Goal: Check status

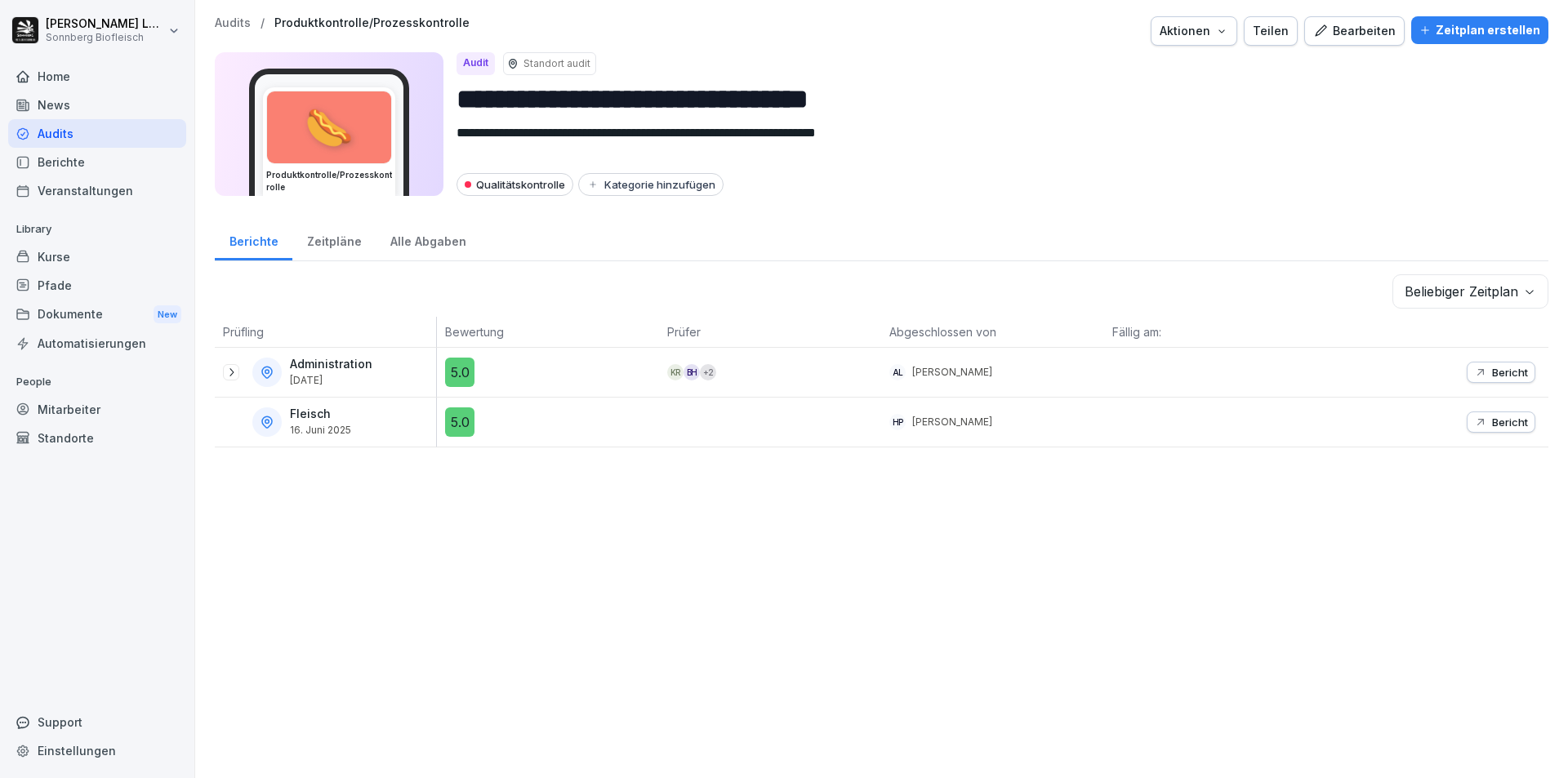
click at [236, 27] on p "Audits" at bounding box center [233, 23] width 36 height 14
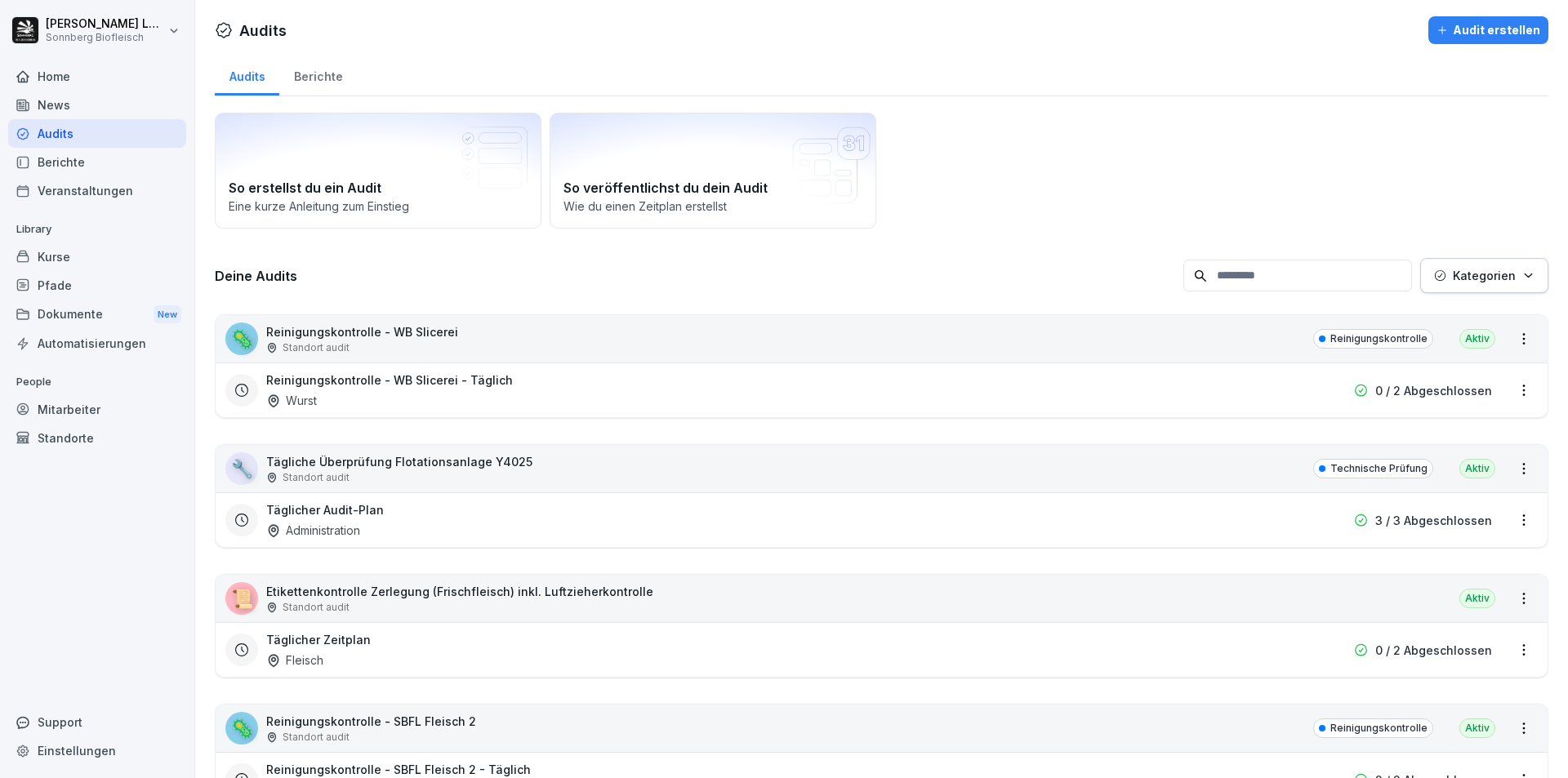
click at [1240, 276] on input at bounding box center [1297, 276] width 228 height 32
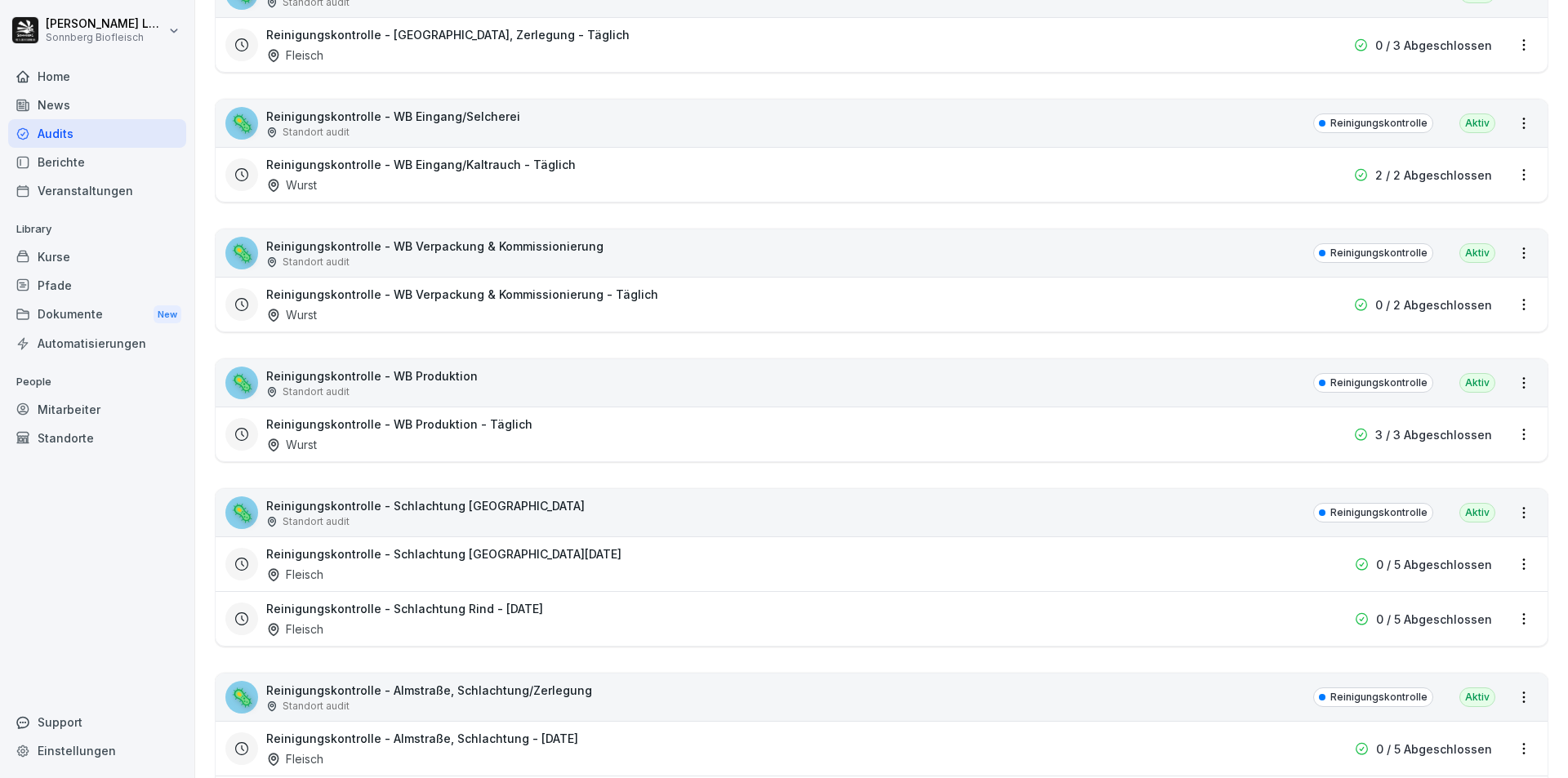
scroll to position [980, 0]
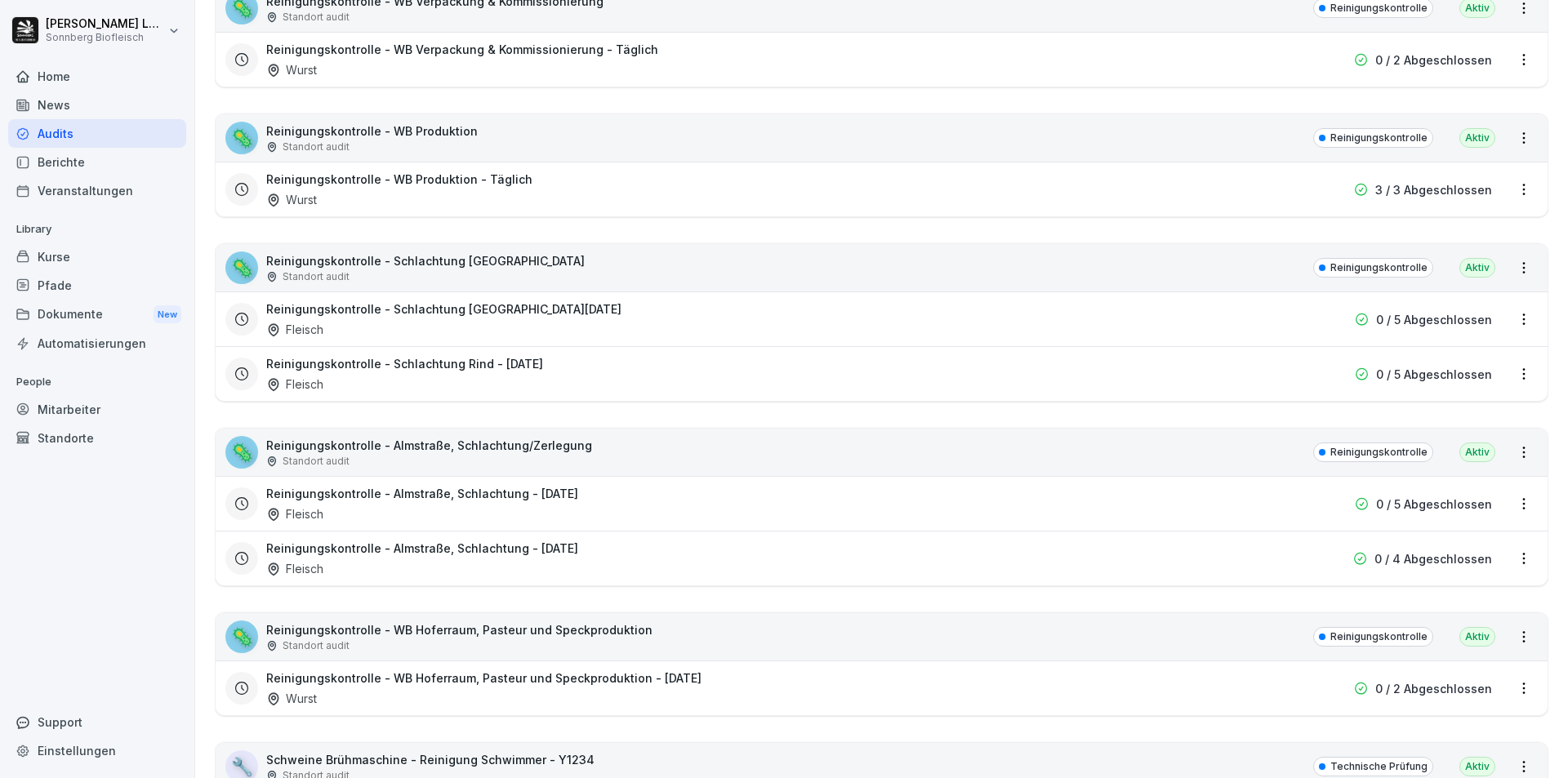
type input "******"
click at [756, 439] on div "🦠 Reinigungskontrolle - Almstraße, Schlachtung/Zerlegung Standort audit Reinigu…" at bounding box center [882, 452] width 1332 height 47
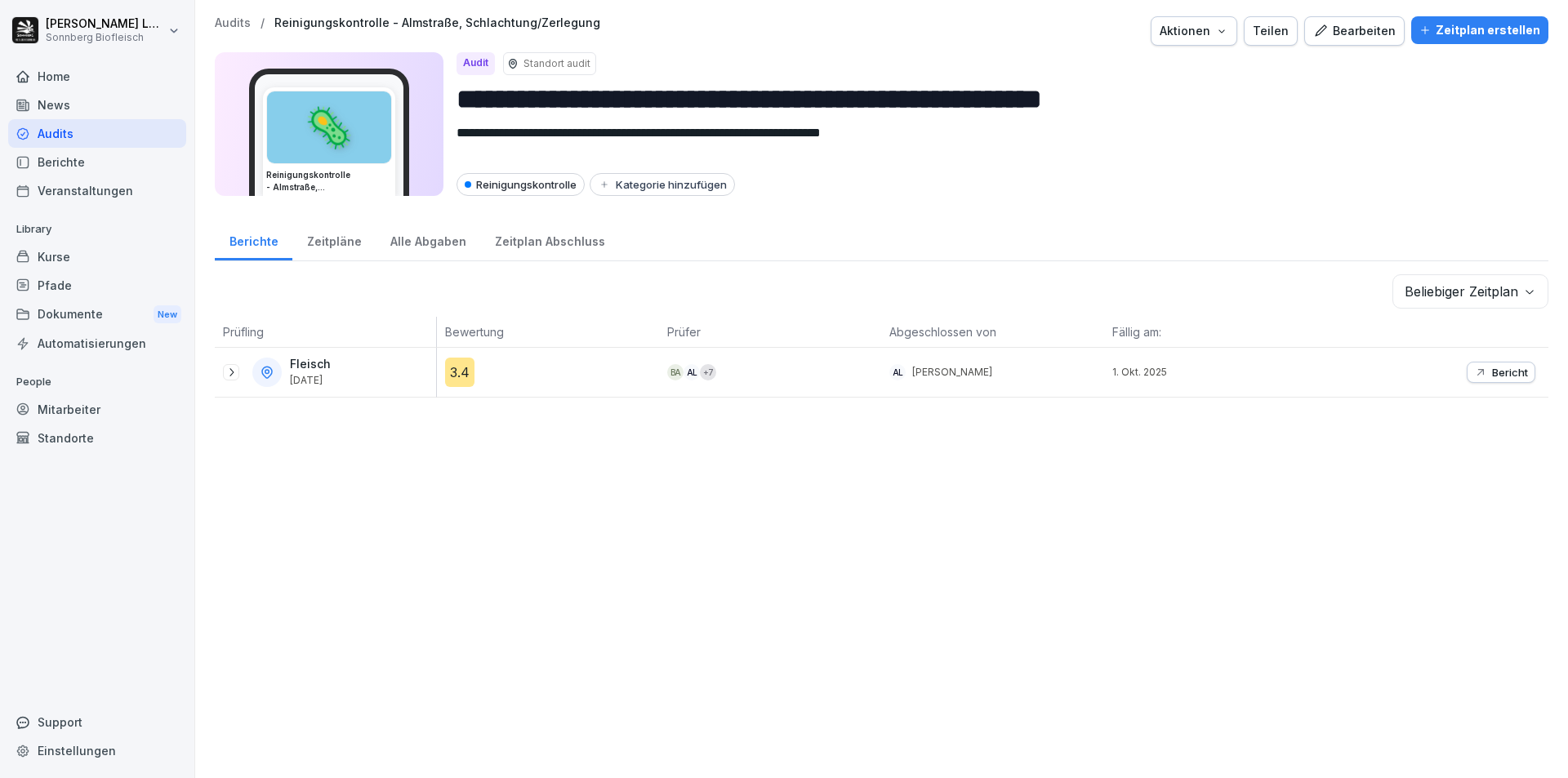
click at [1502, 371] on p "Bericht" at bounding box center [1510, 373] width 36 height 13
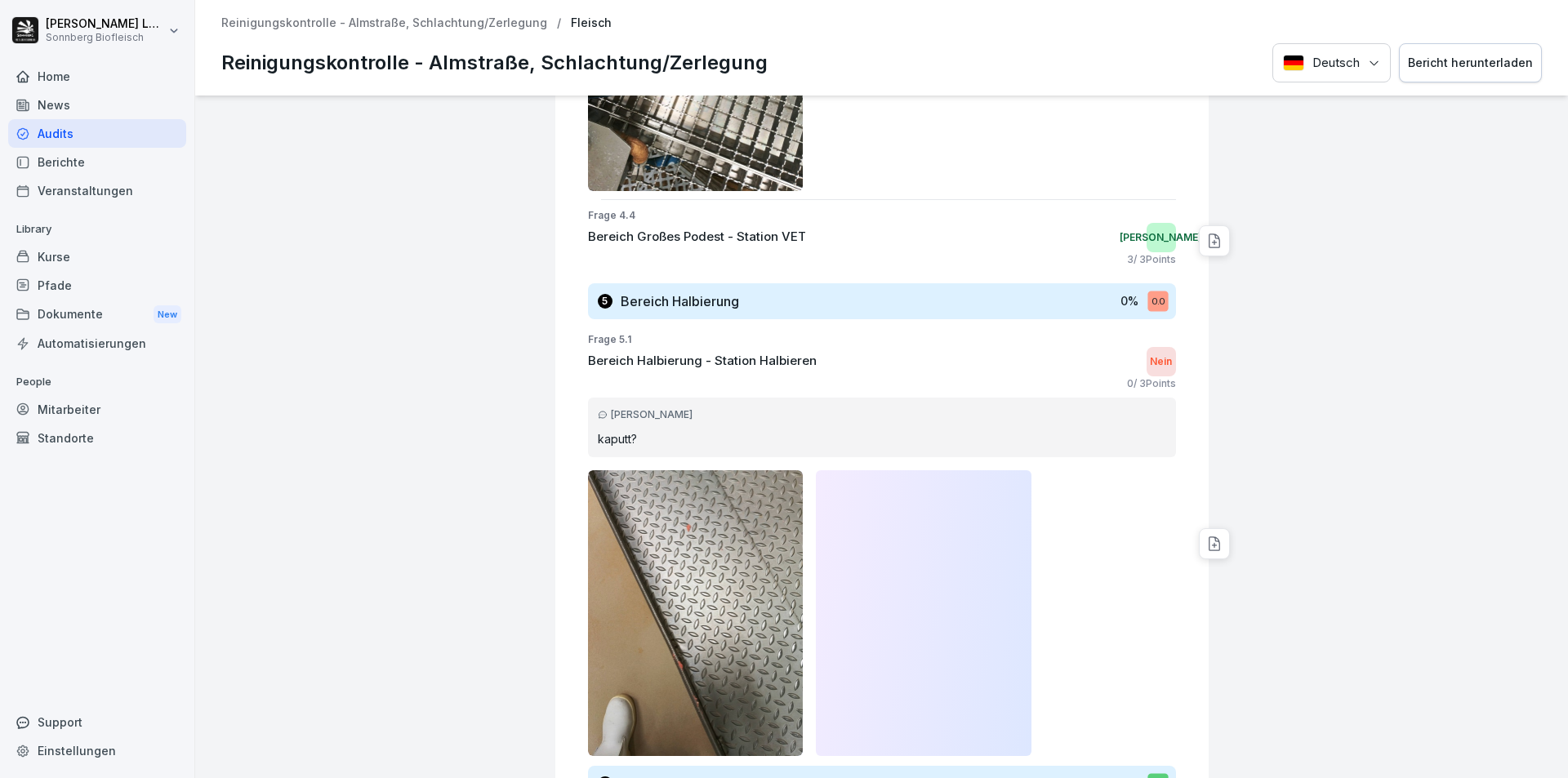
scroll to position [3919, 0]
